Goal: Task Accomplishment & Management: Use online tool/utility

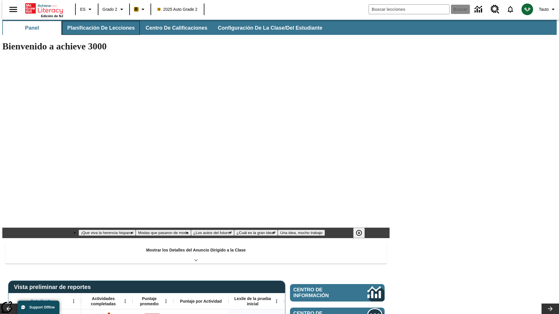
click at [97, 28] on button "Planificación de lecciones" at bounding box center [100, 28] width 77 height 14
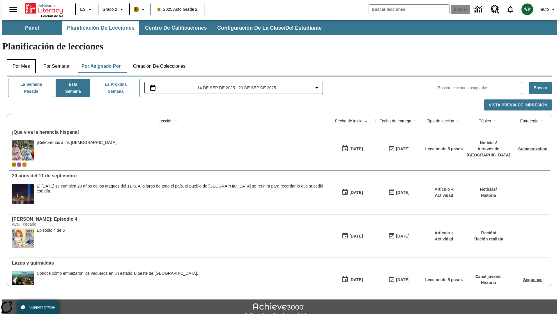
click at [19, 59] on button "Por mes" at bounding box center [21, 66] width 29 height 14
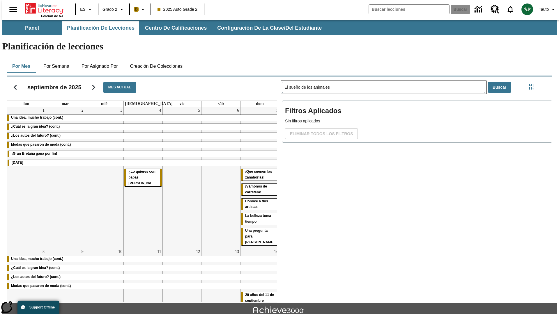
type input "El sueño de los animales"
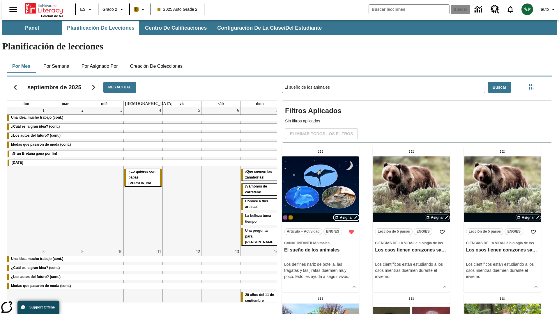
click at [346, 215] on span "Asignar" at bounding box center [346, 217] width 13 height 5
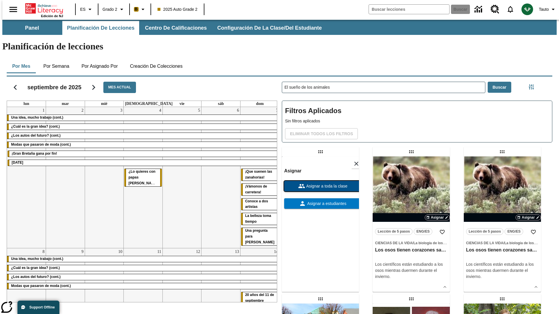
click at [320, 183] on span "Asignar a toda la clase" at bounding box center [326, 186] width 42 height 6
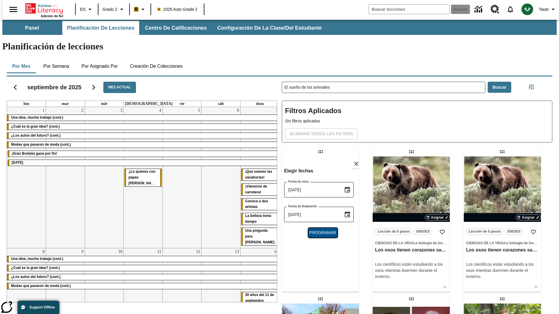
click at [320, 230] on span "Programar" at bounding box center [322, 233] width 27 height 6
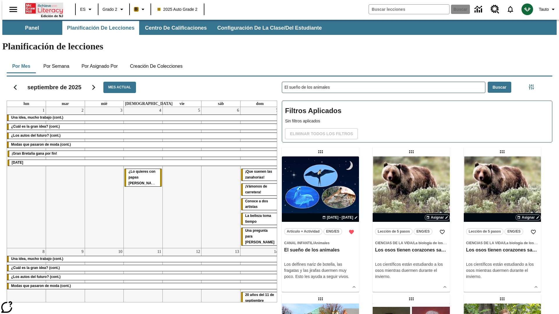
click at [42, 8] on icon "Portada" at bounding box center [44, 9] width 39 height 12
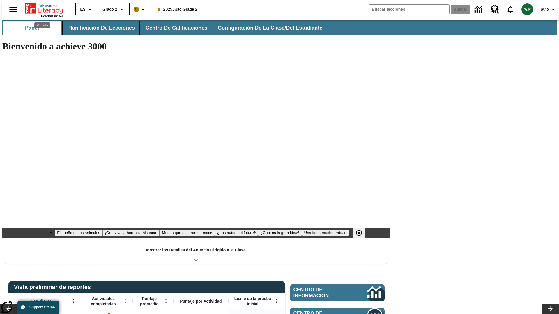
click at [97, 28] on button "Planificación de lecciones" at bounding box center [100, 28] width 77 height 14
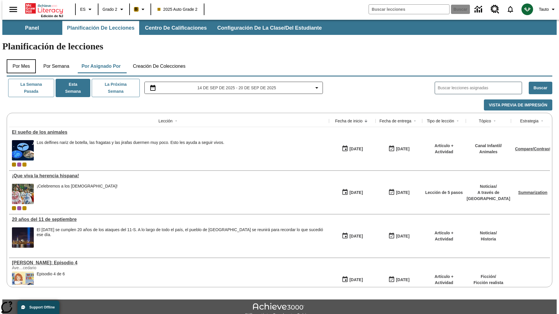
click at [19, 59] on button "Por mes" at bounding box center [21, 66] width 29 height 14
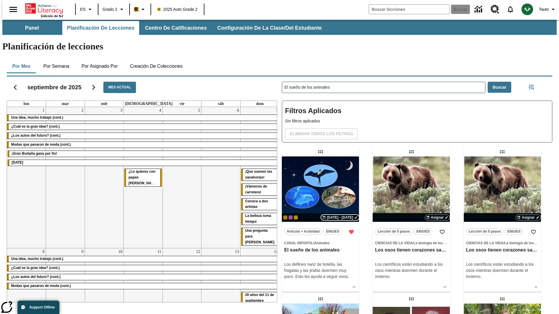
click at [339, 215] on span "[DATE] - [DATE]" at bounding box center [340, 217] width 26 height 5
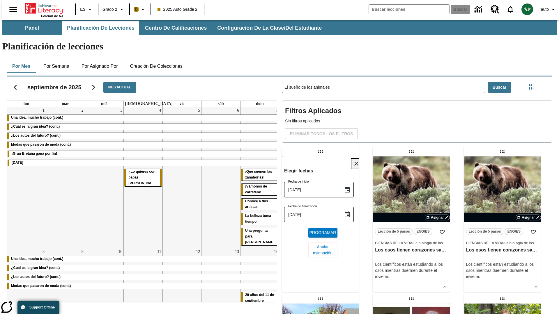
scroll to position [220, 0]
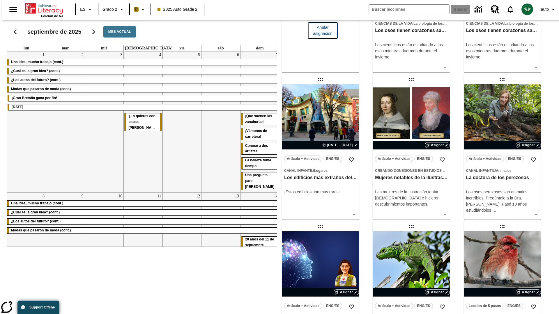
click at [320, 37] on span "Anular asignación" at bounding box center [323, 30] width 20 height 12
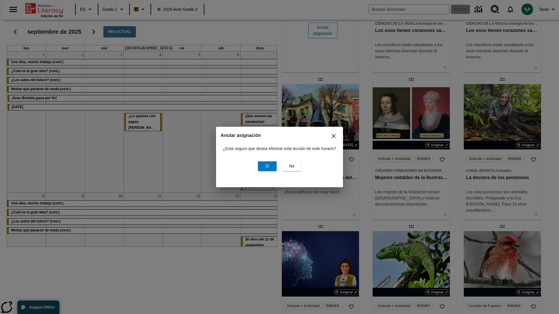
scroll to position [0, 0]
